Goal: Transaction & Acquisition: Purchase product/service

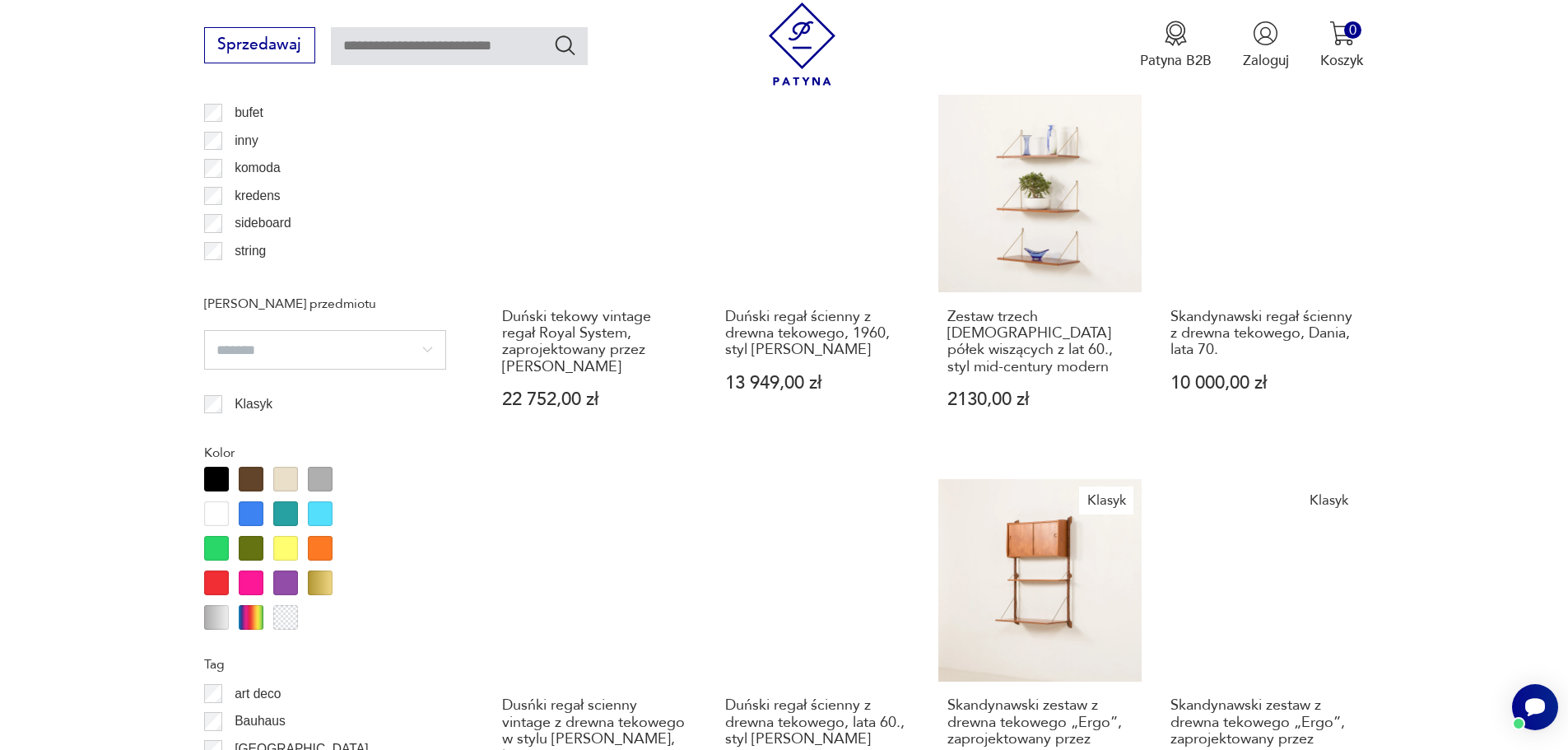
scroll to position [1793, 0]
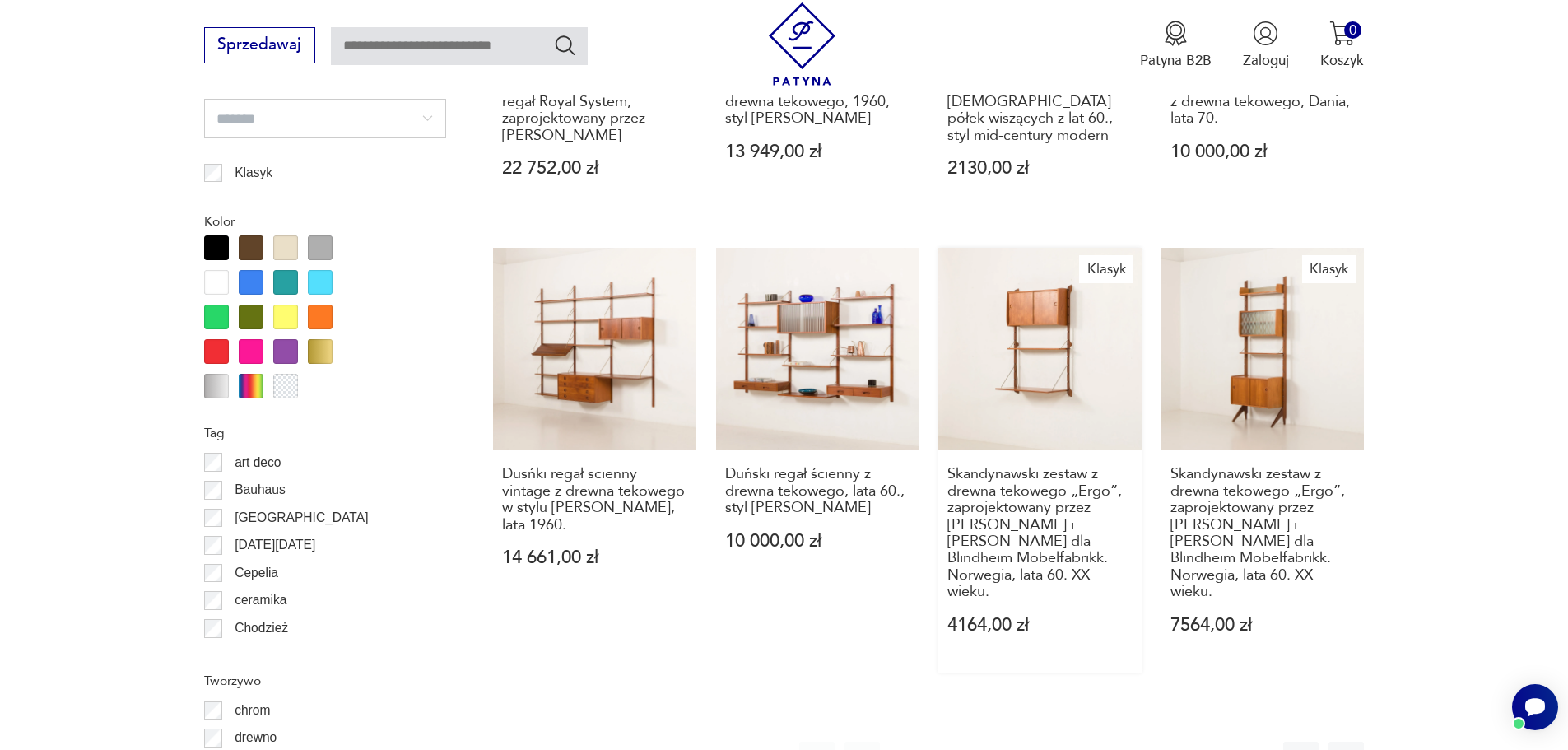
click at [1052, 297] on link "Klasyk Skandynawski zestaw z drewna tekowego „Ergo”, zaprojektowany przez [PERS…" at bounding box center [1040, 460] width 203 height 425
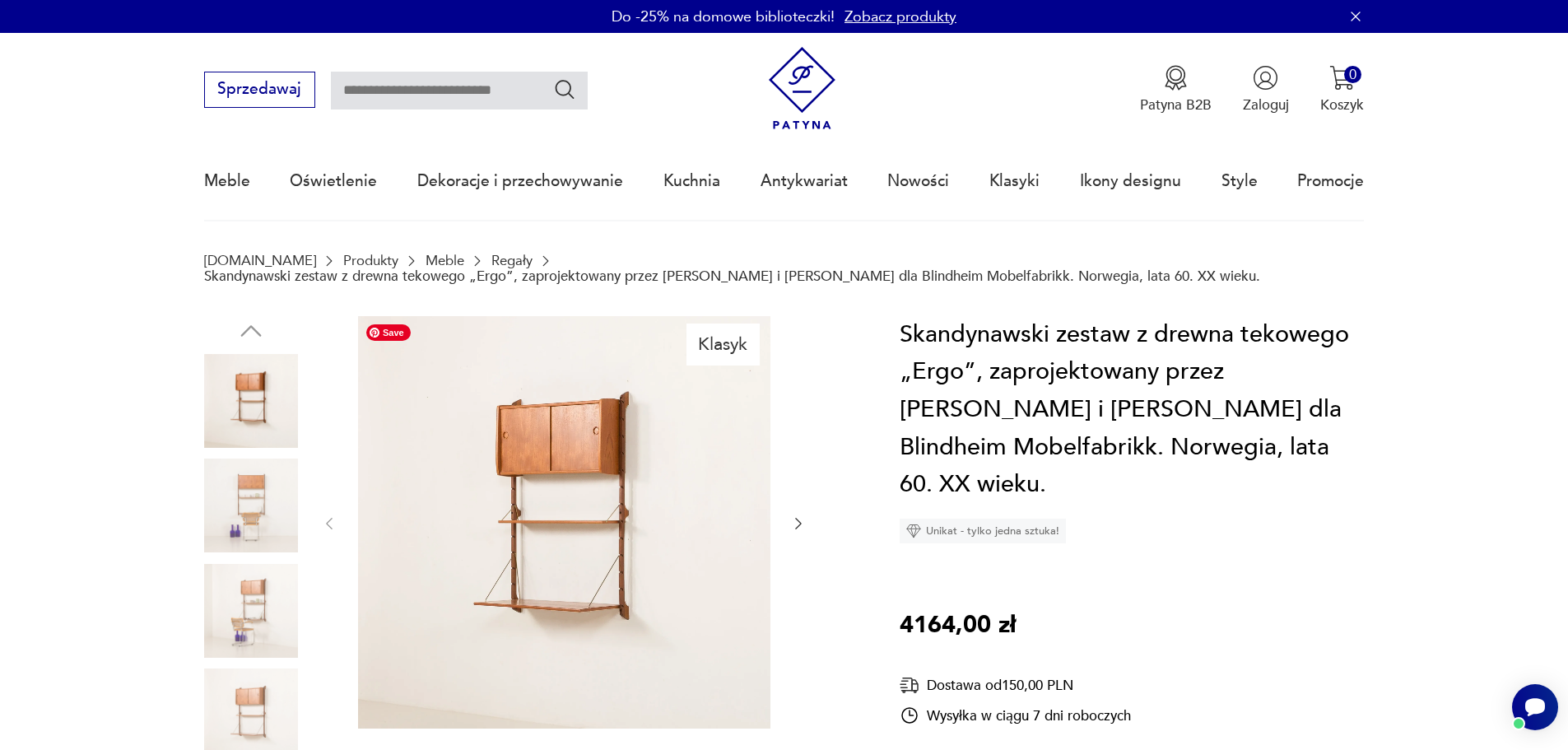
click at [619, 447] on img at bounding box center [564, 522] width 413 height 413
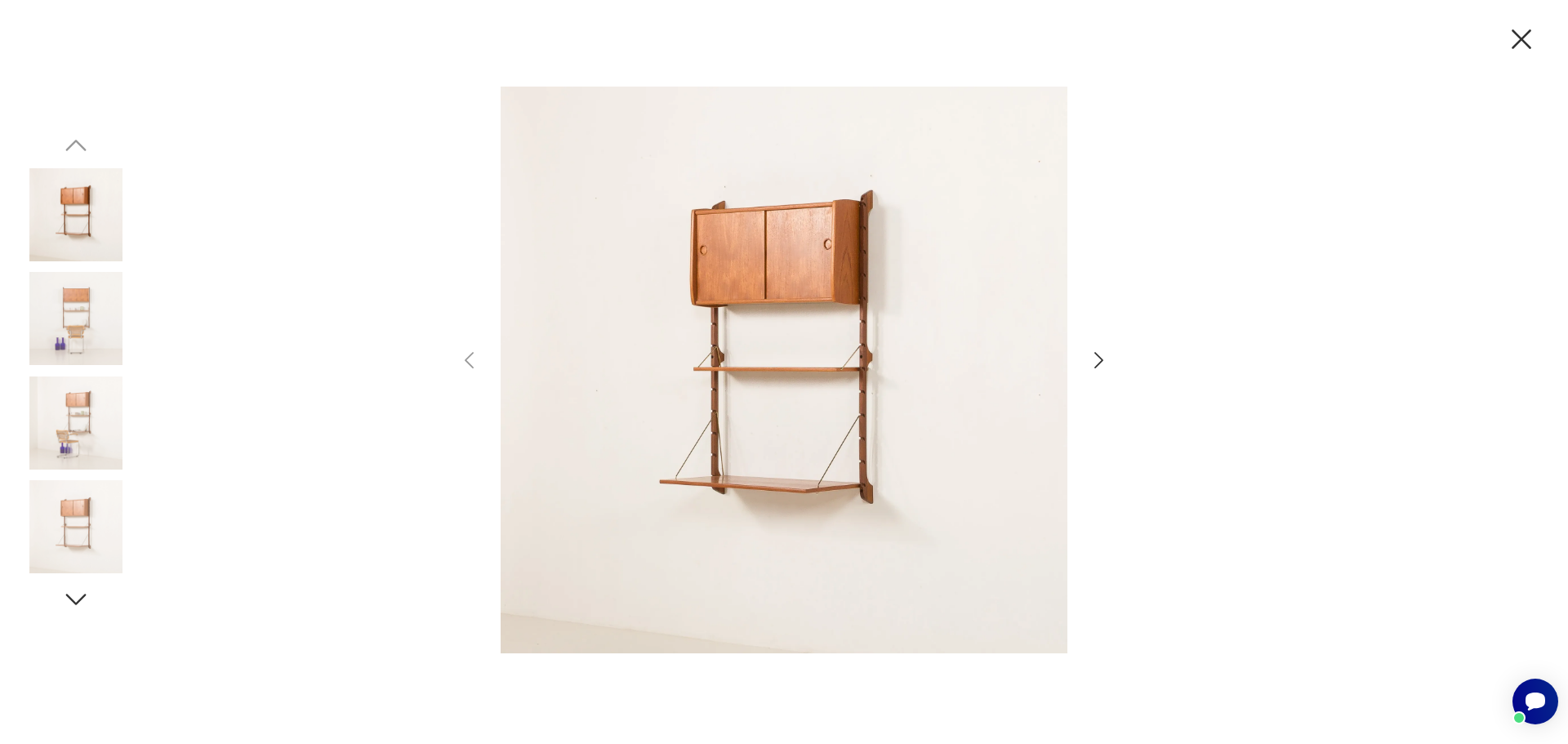
click at [1097, 363] on icon "button" at bounding box center [1098, 361] width 23 height 24
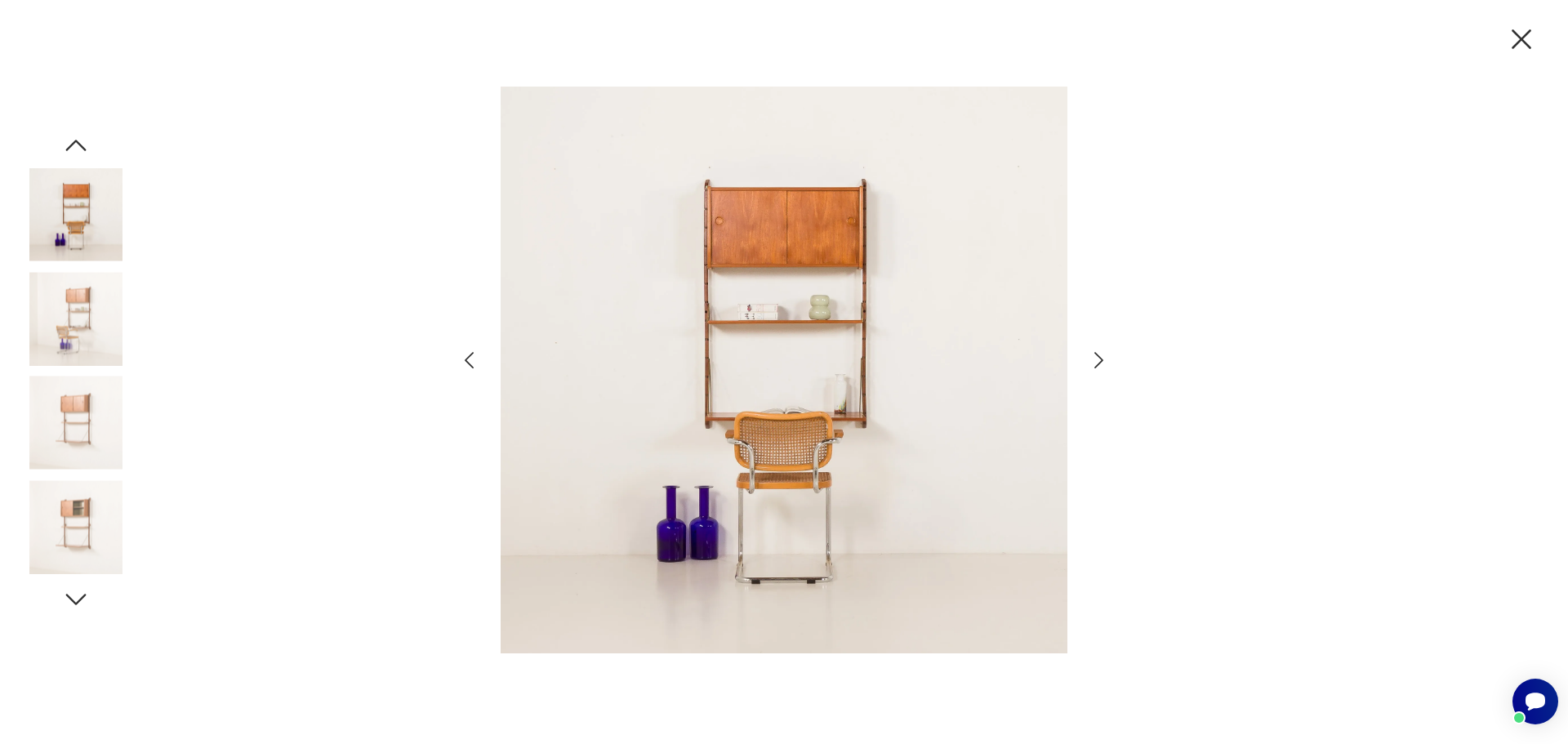
click at [85, 159] on icon "button" at bounding box center [76, 146] width 30 height 30
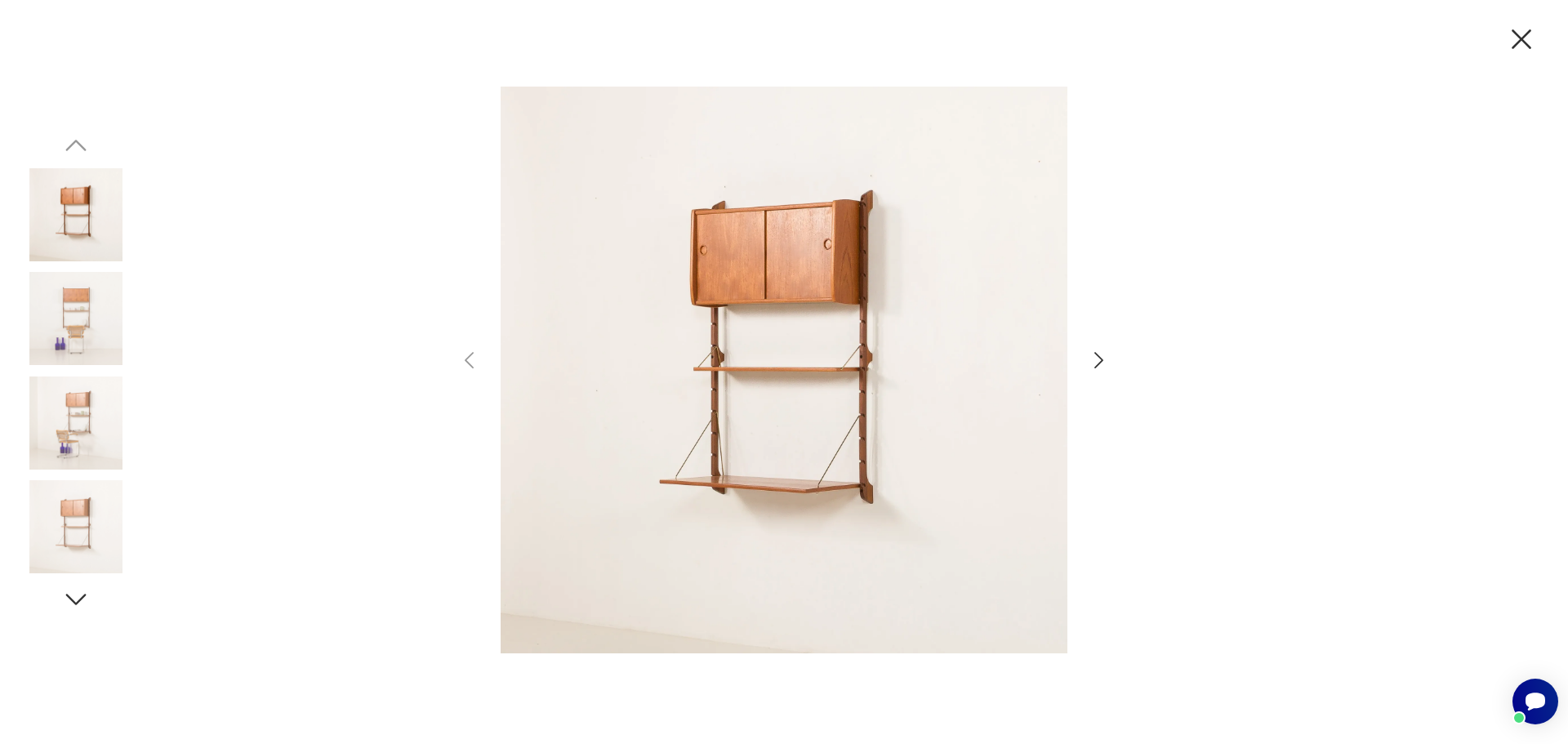
click at [1520, 43] on icon "button" at bounding box center [1521, 39] width 34 height 34
